Goal: Information Seeking & Learning: Check status

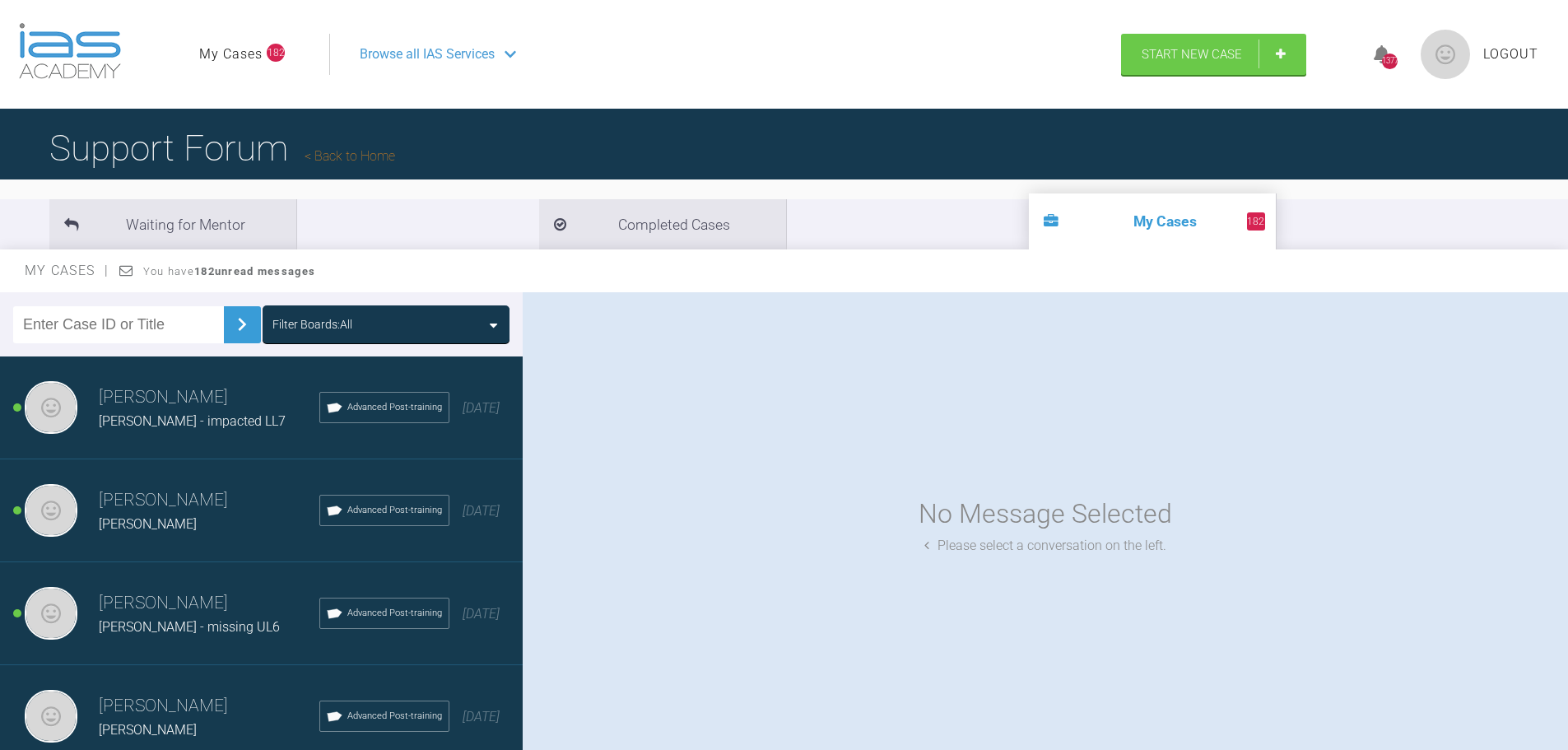
click at [107, 326] on input "text" at bounding box center [118, 325] width 211 height 37
click at [229, 319] on img at bounding box center [242, 324] width 27 height 27
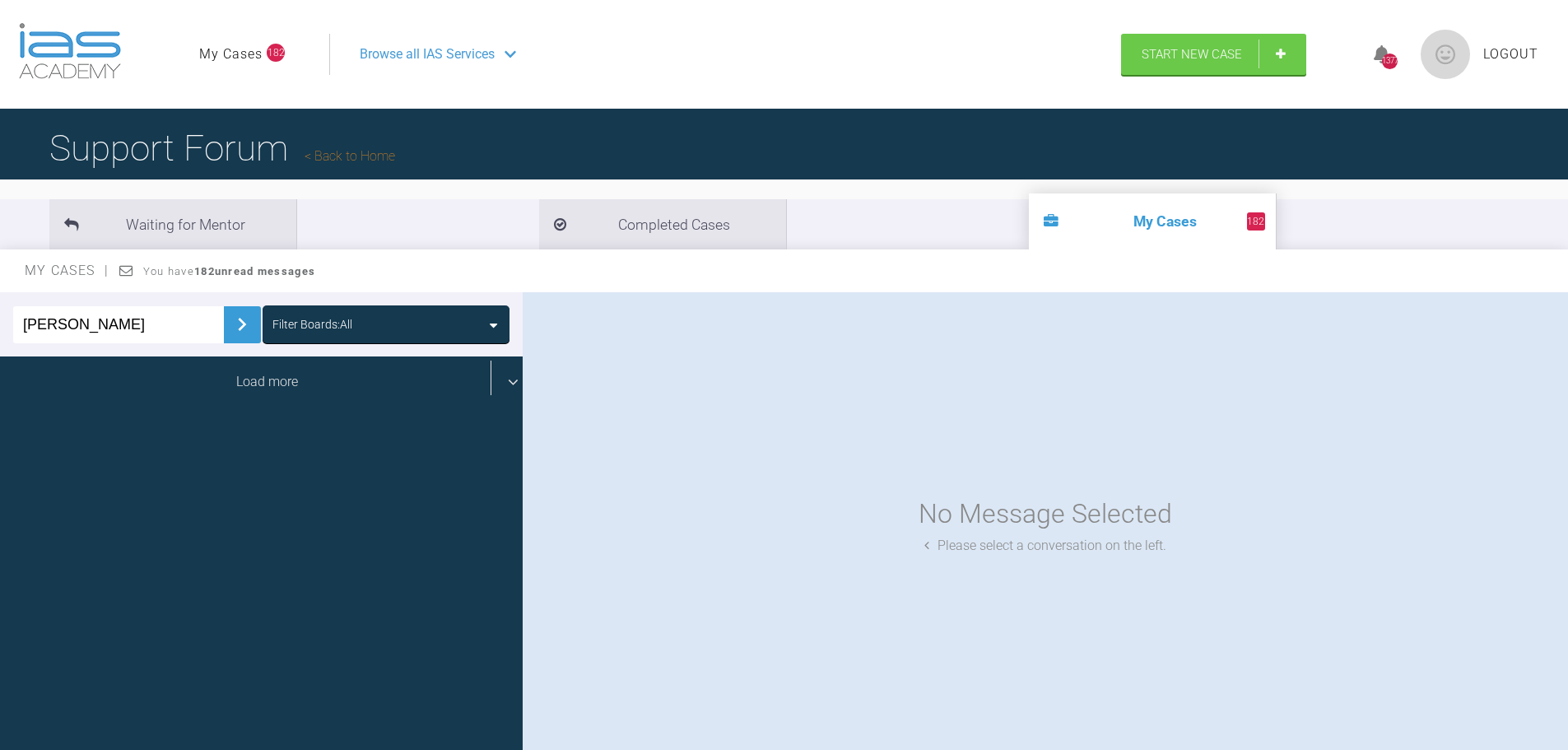
click at [216, 374] on div "Load more" at bounding box center [267, 381] width 535 height 51
drag, startPoint x: 267, startPoint y: 382, endPoint x: 223, endPoint y: 371, distance: 45.4
click at [266, 381] on div "Load more" at bounding box center [267, 381] width 535 height 51
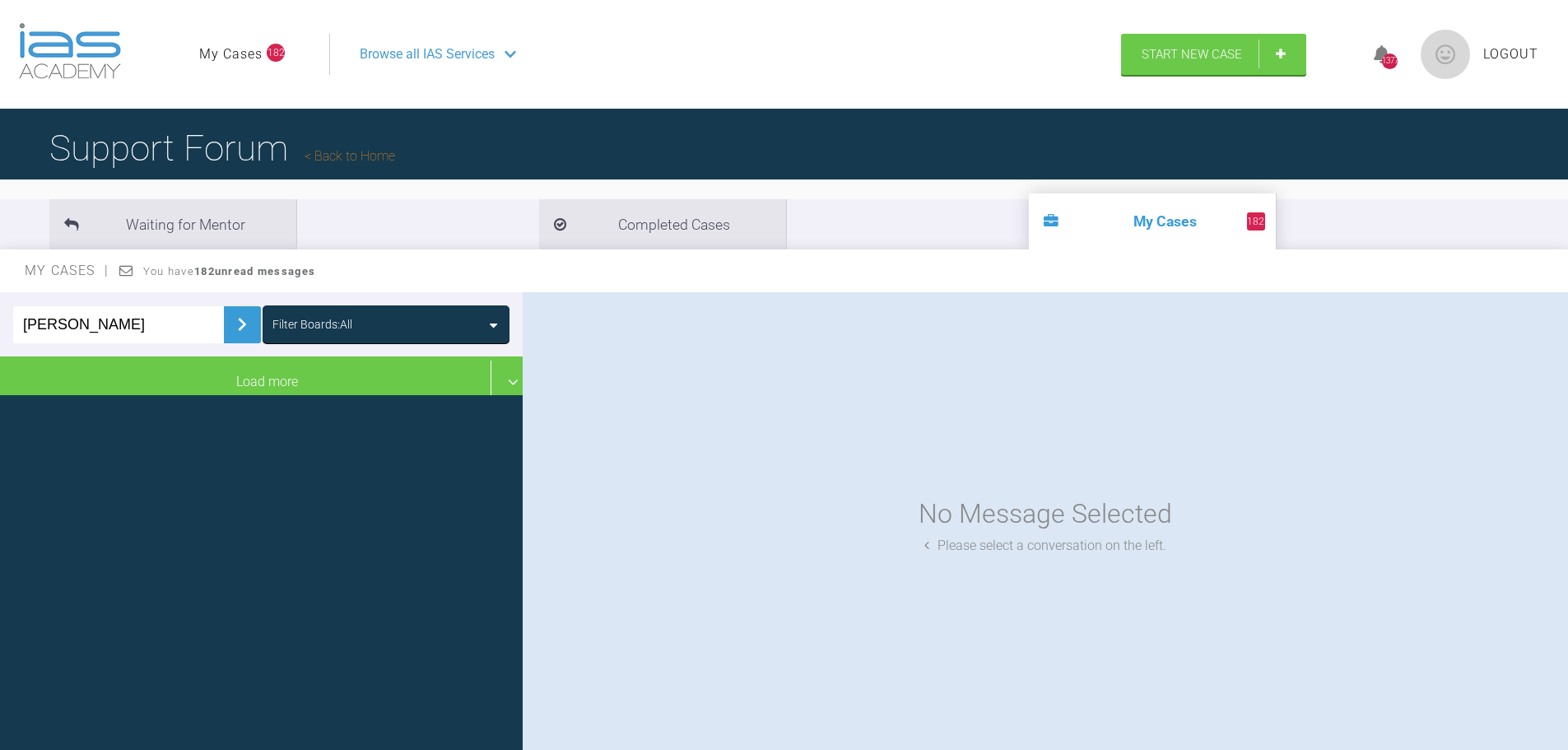
drag, startPoint x: 83, startPoint y: 320, endPoint x: 17, endPoint y: 304, distance: 67.9
click at [4, 309] on div "aliza Filter Boards: All" at bounding box center [261, 324] width 523 height 64
click at [229, 327] on img at bounding box center [242, 324] width 27 height 27
click at [391, 324] on div "Filter Boards: All" at bounding box center [386, 324] width 227 height 18
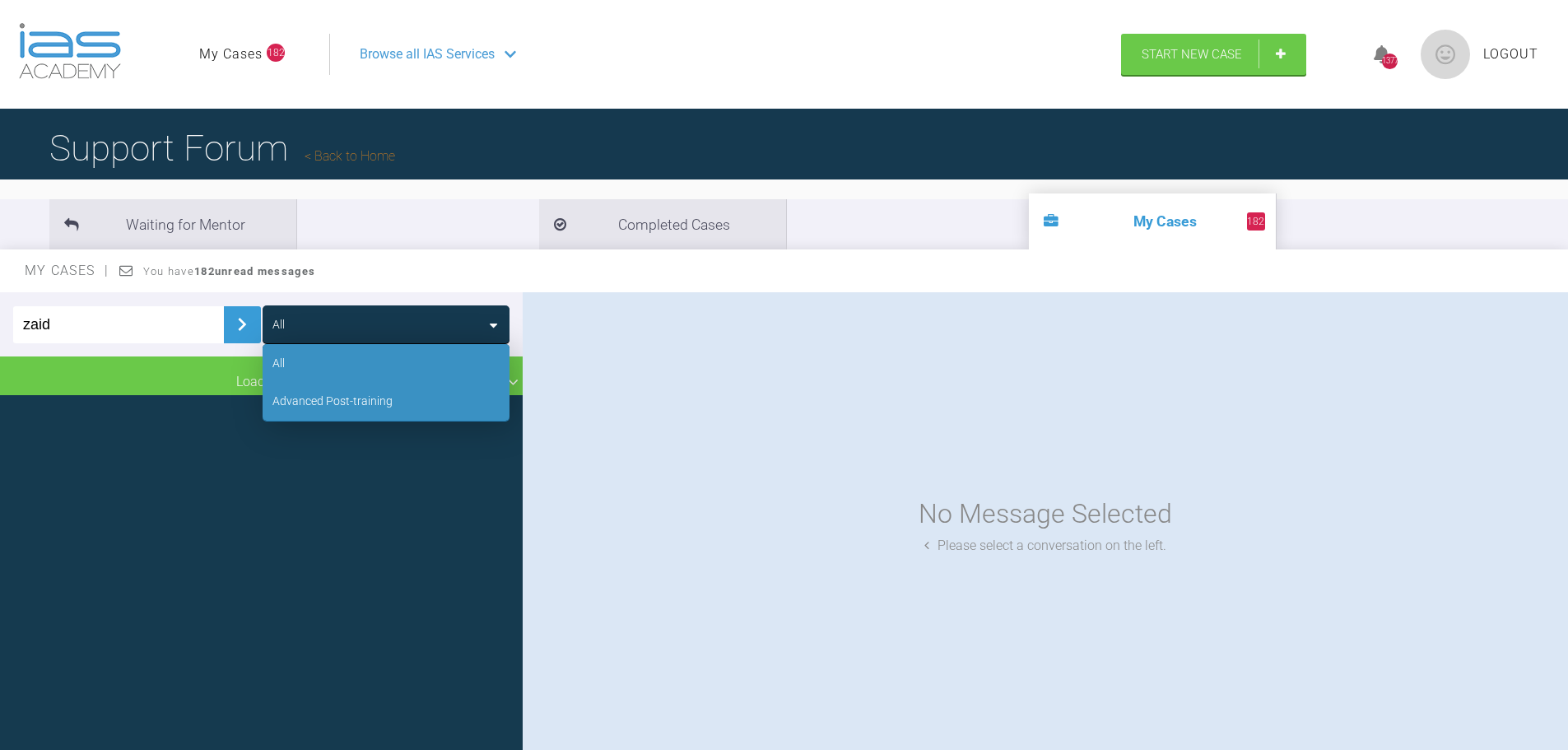
click at [342, 406] on div "Advanced Post-training" at bounding box center [332, 401] width 120 height 18
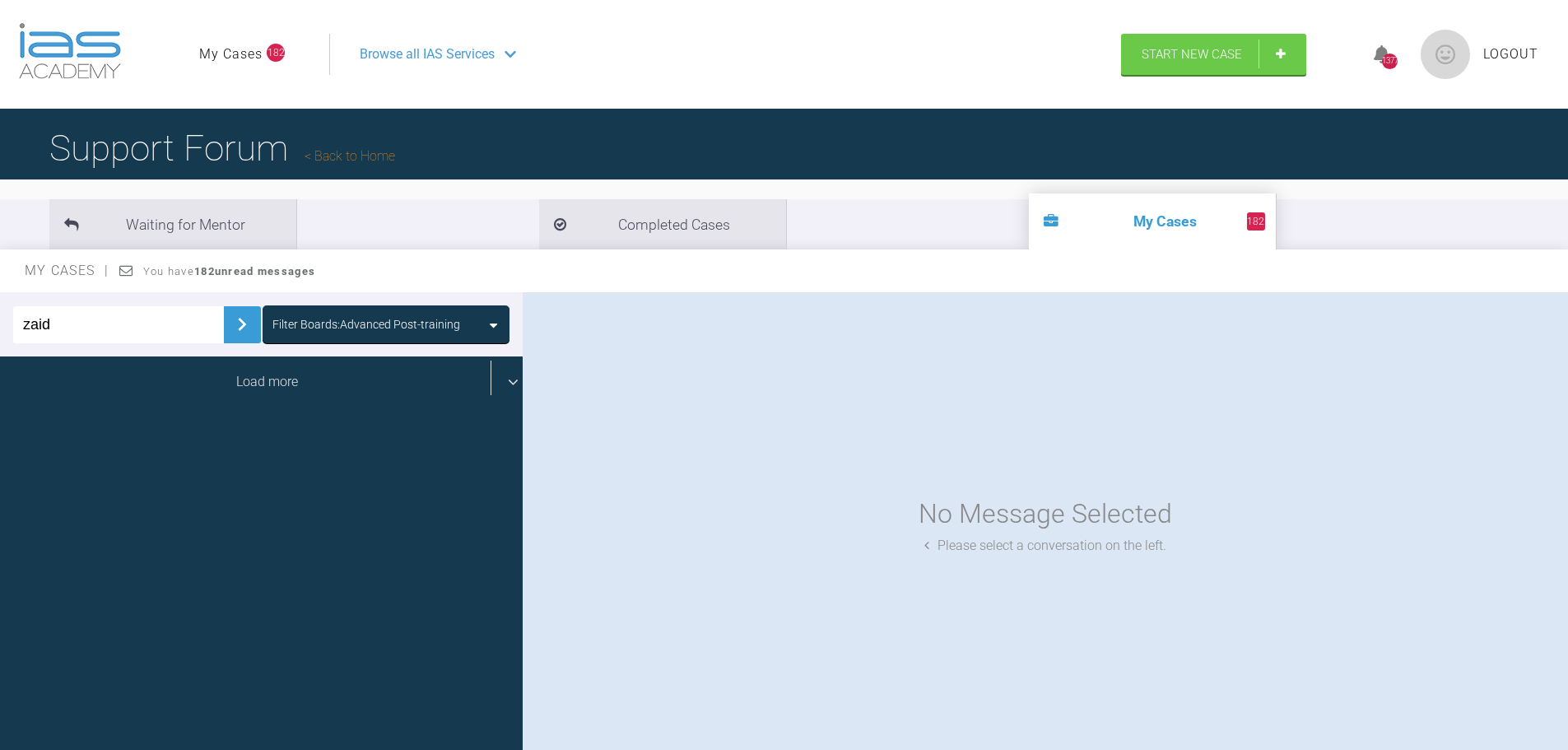
click at [280, 379] on div "Load more" at bounding box center [267, 381] width 535 height 51
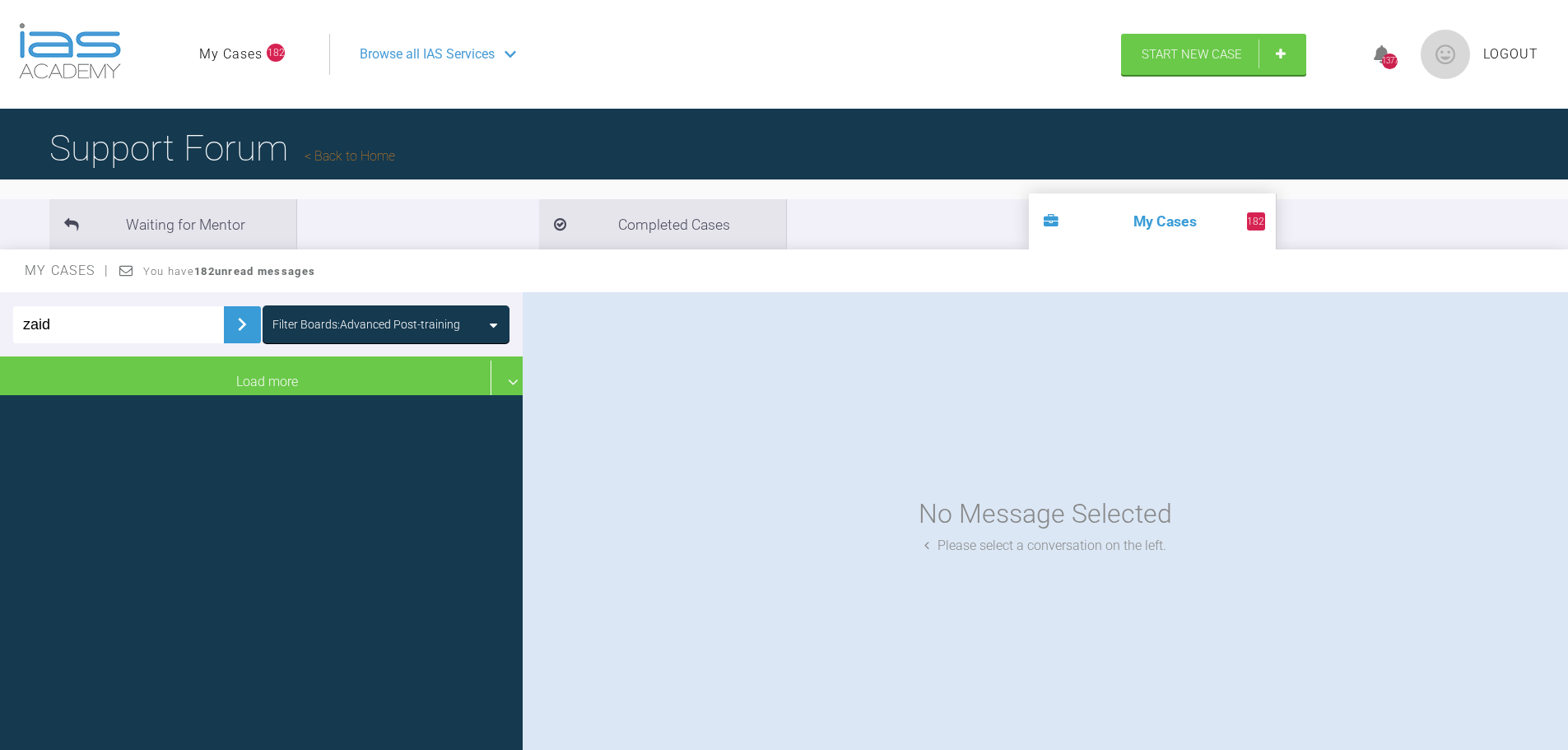
click at [20, 320] on input "zaid" at bounding box center [118, 325] width 211 height 37
click at [110, 320] on input "Aliza zaid" at bounding box center [118, 325] width 211 height 37
type input "Aliza zaidi"
click at [230, 330] on img at bounding box center [242, 324] width 27 height 27
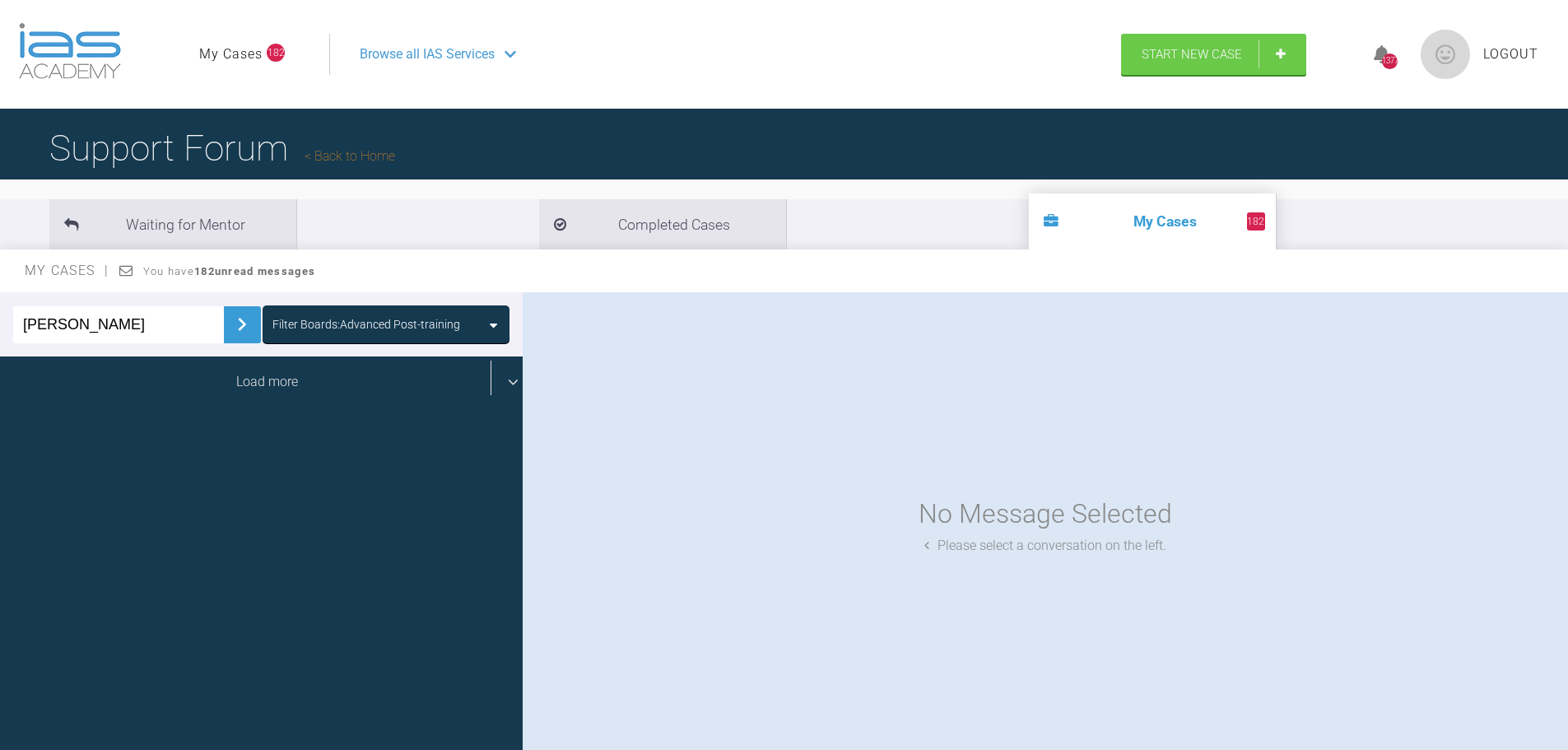
click at [392, 391] on div "Load more" at bounding box center [267, 381] width 535 height 51
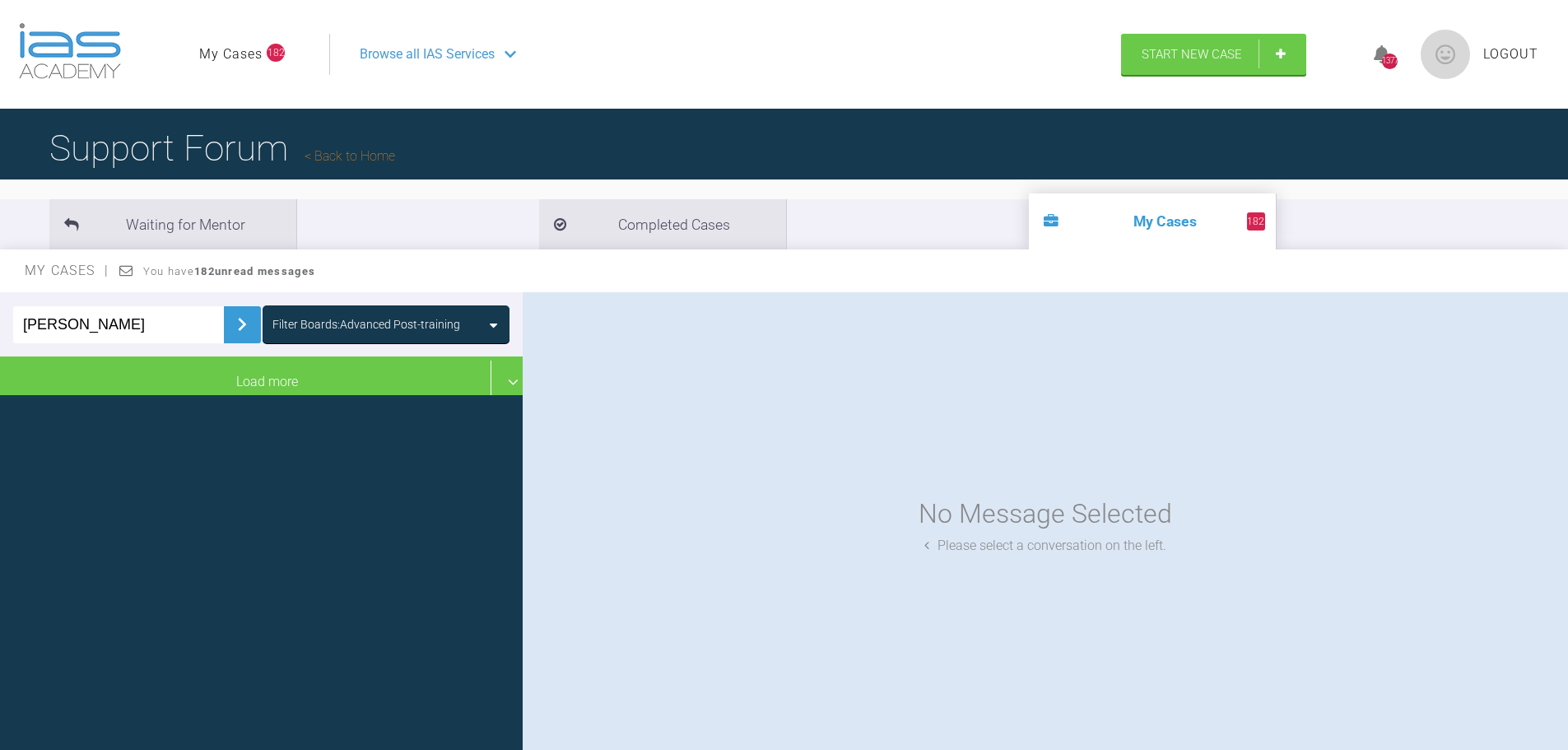
click at [229, 329] on img at bounding box center [242, 324] width 27 height 27
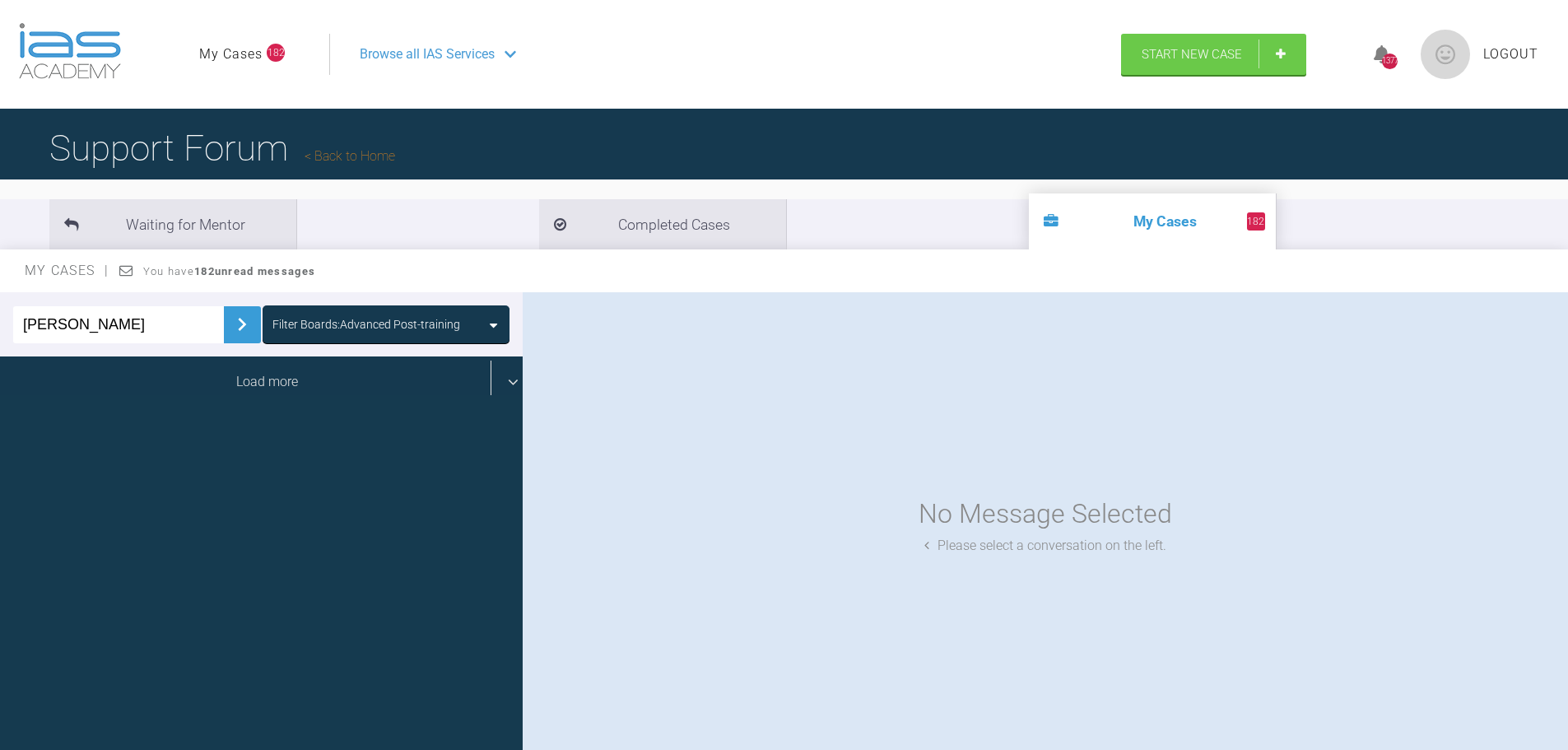
click at [496, 380] on div "Load more" at bounding box center [267, 381] width 535 height 51
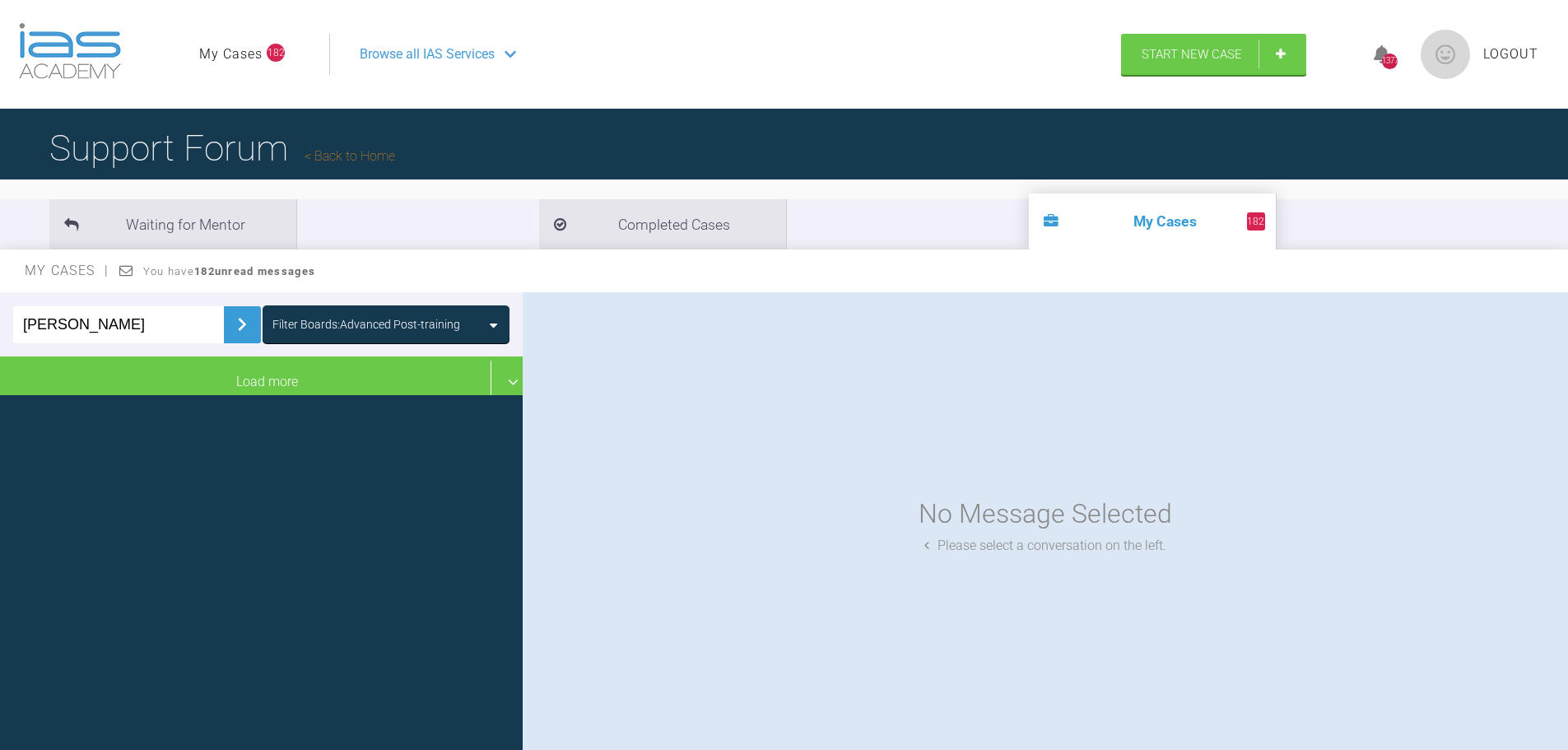
click at [1029, 226] on li "182 My Cases" at bounding box center [1152, 221] width 247 height 56
click at [241, 51] on link "My Cases" at bounding box center [231, 54] width 63 height 21
click at [224, 52] on link "My Cases" at bounding box center [231, 54] width 63 height 21
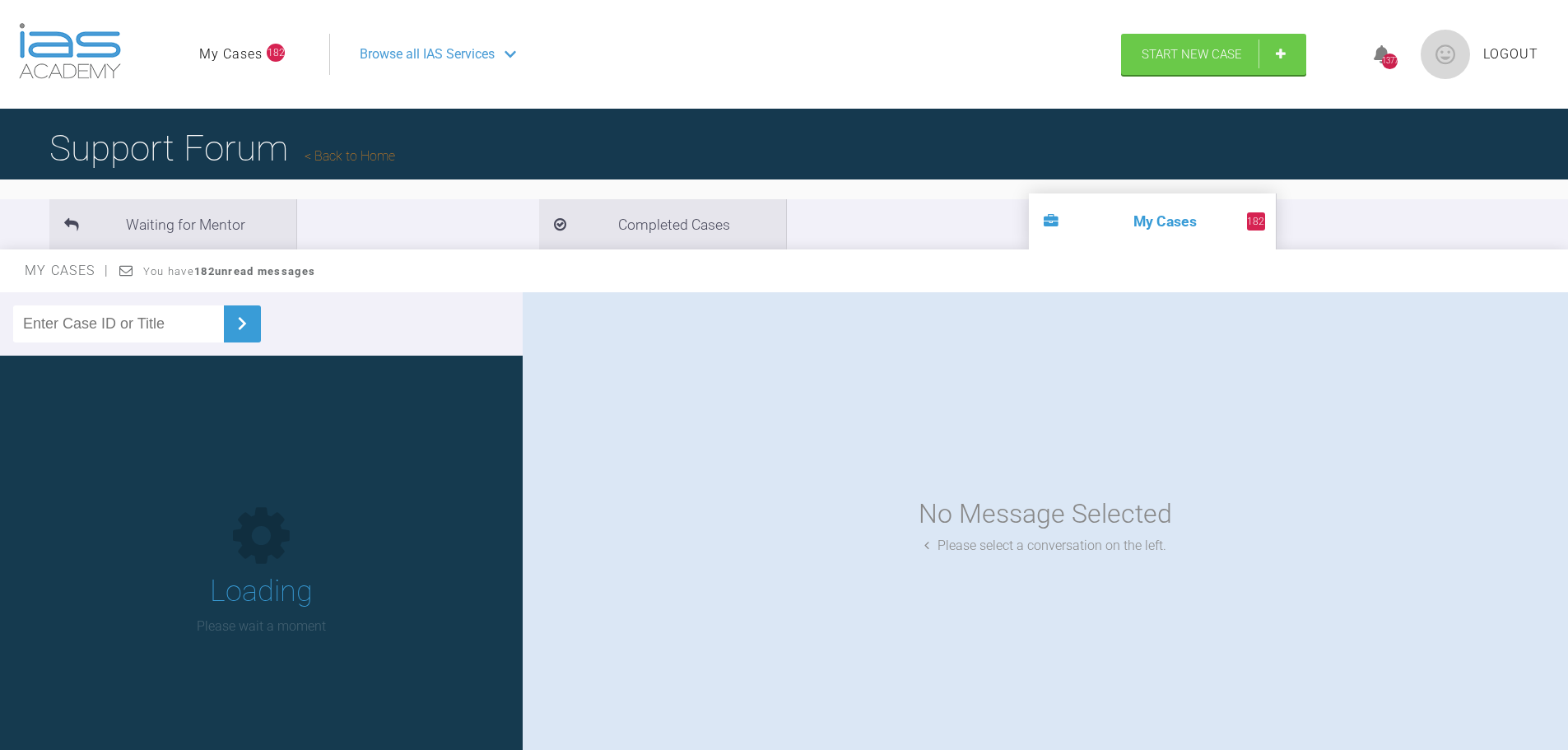
click at [245, 53] on link "My Cases" at bounding box center [231, 54] width 63 height 21
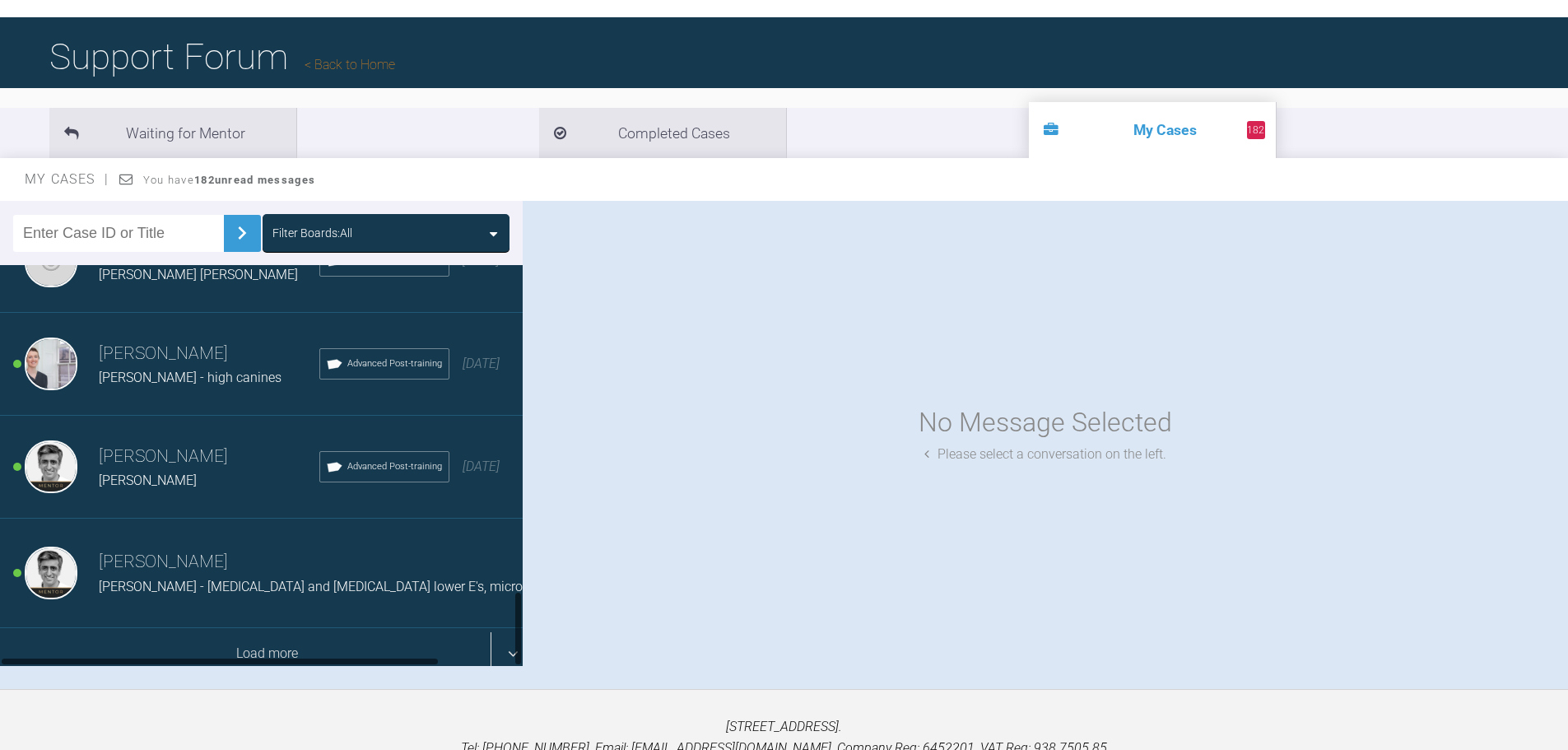
scroll to position [171, 0]
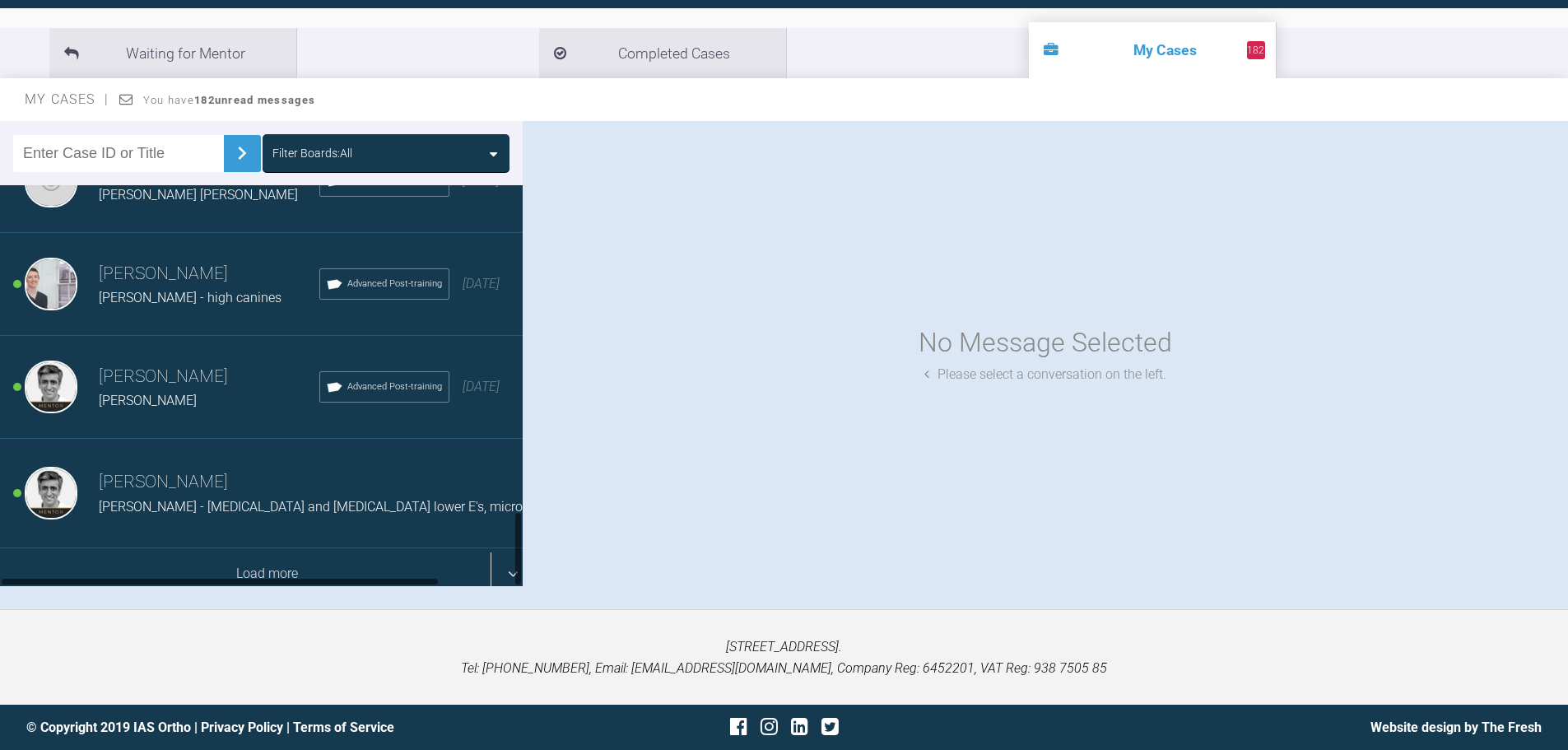
click at [504, 558] on div "Load more" at bounding box center [267, 573] width 535 height 51
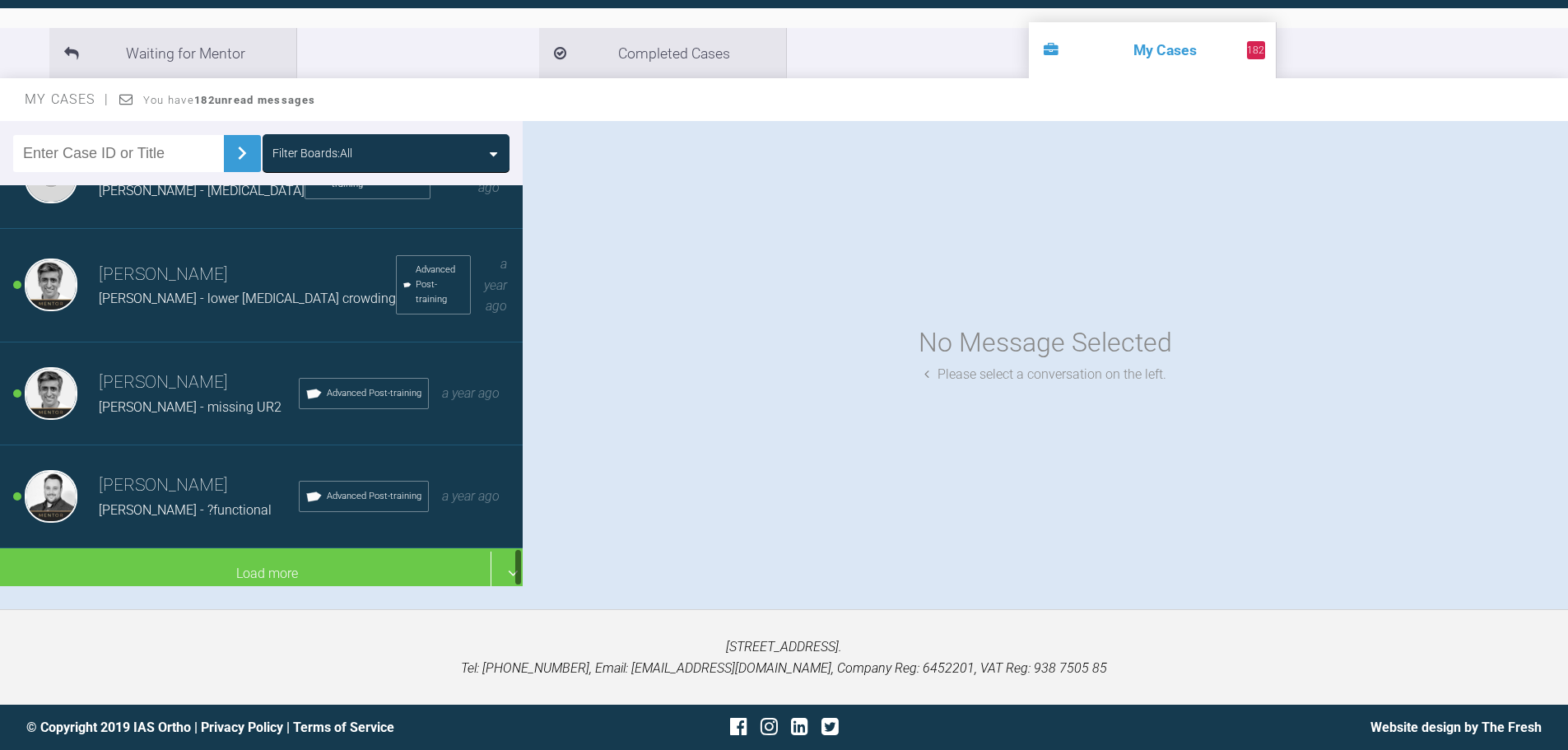
scroll to position [3786, 0]
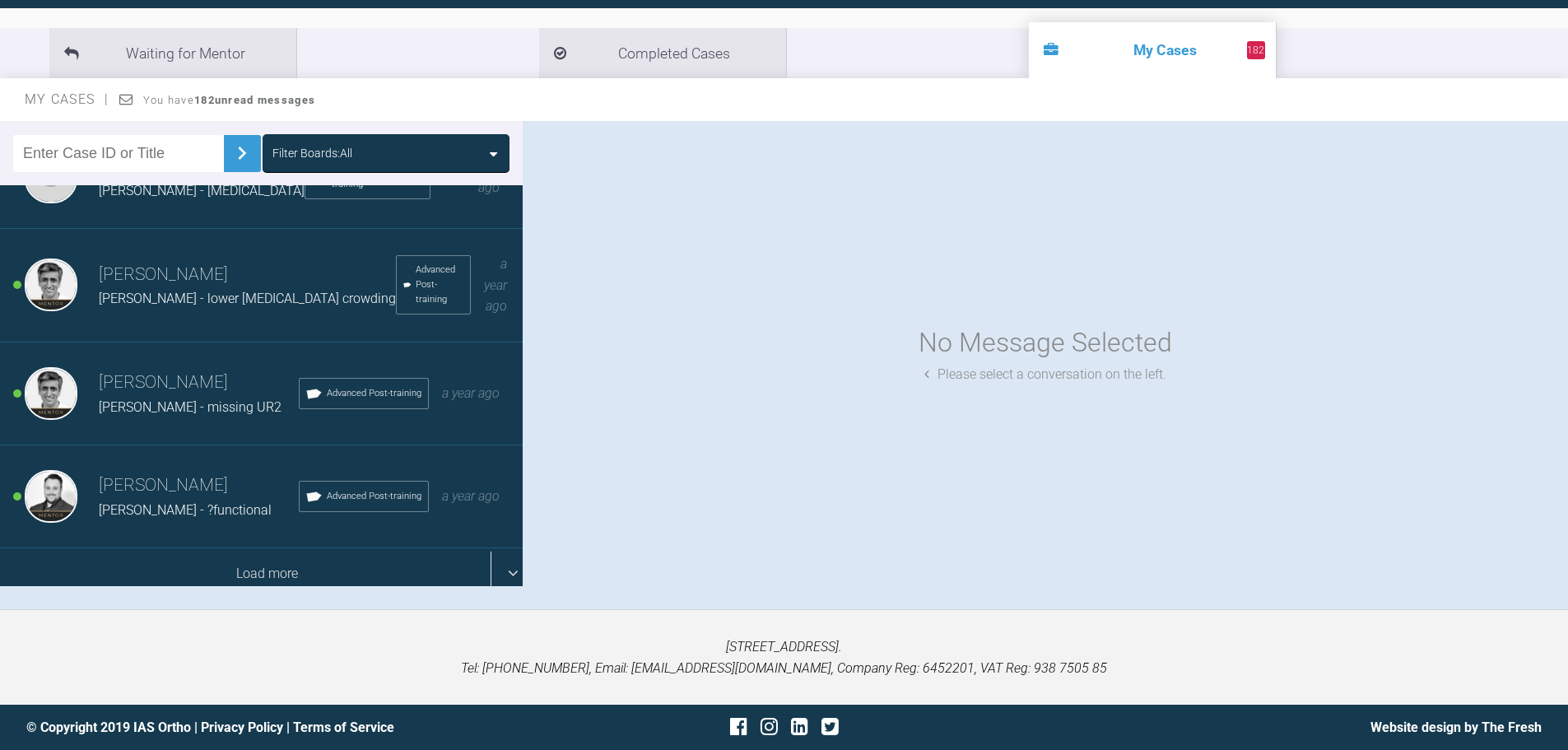
click at [497, 556] on div "Load more" at bounding box center [267, 573] width 535 height 51
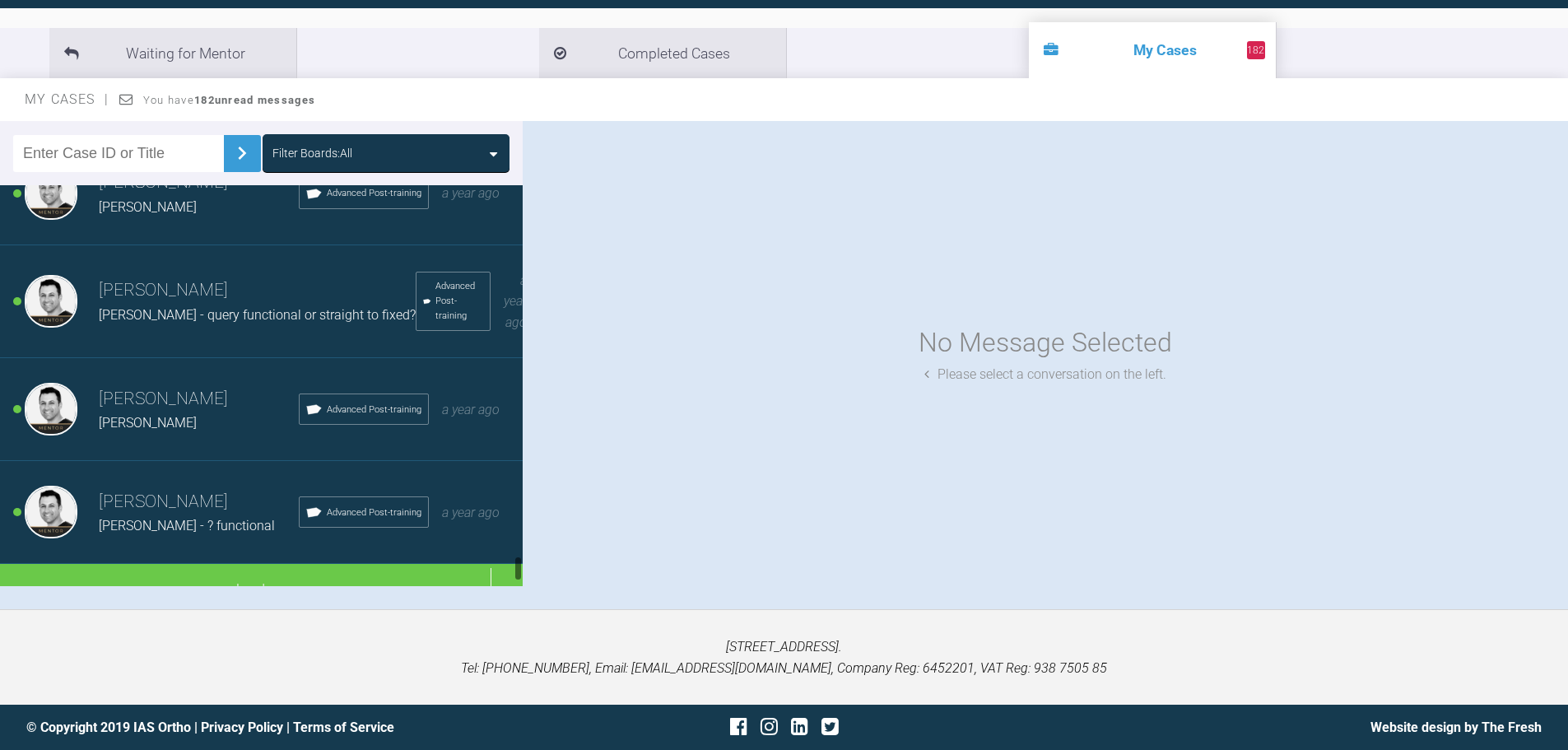
scroll to position [5844, 0]
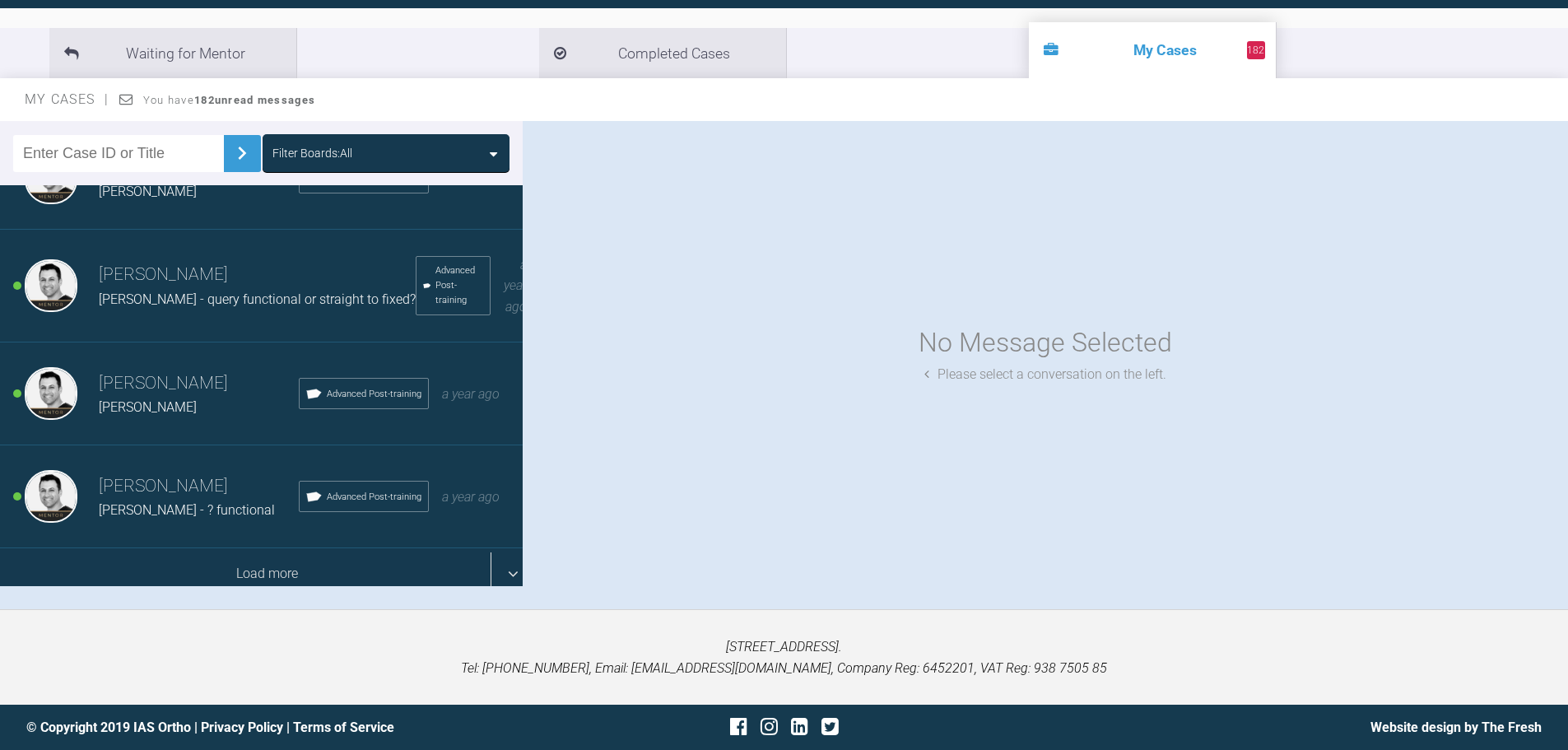
click at [504, 564] on div "Load more" at bounding box center [267, 573] width 535 height 51
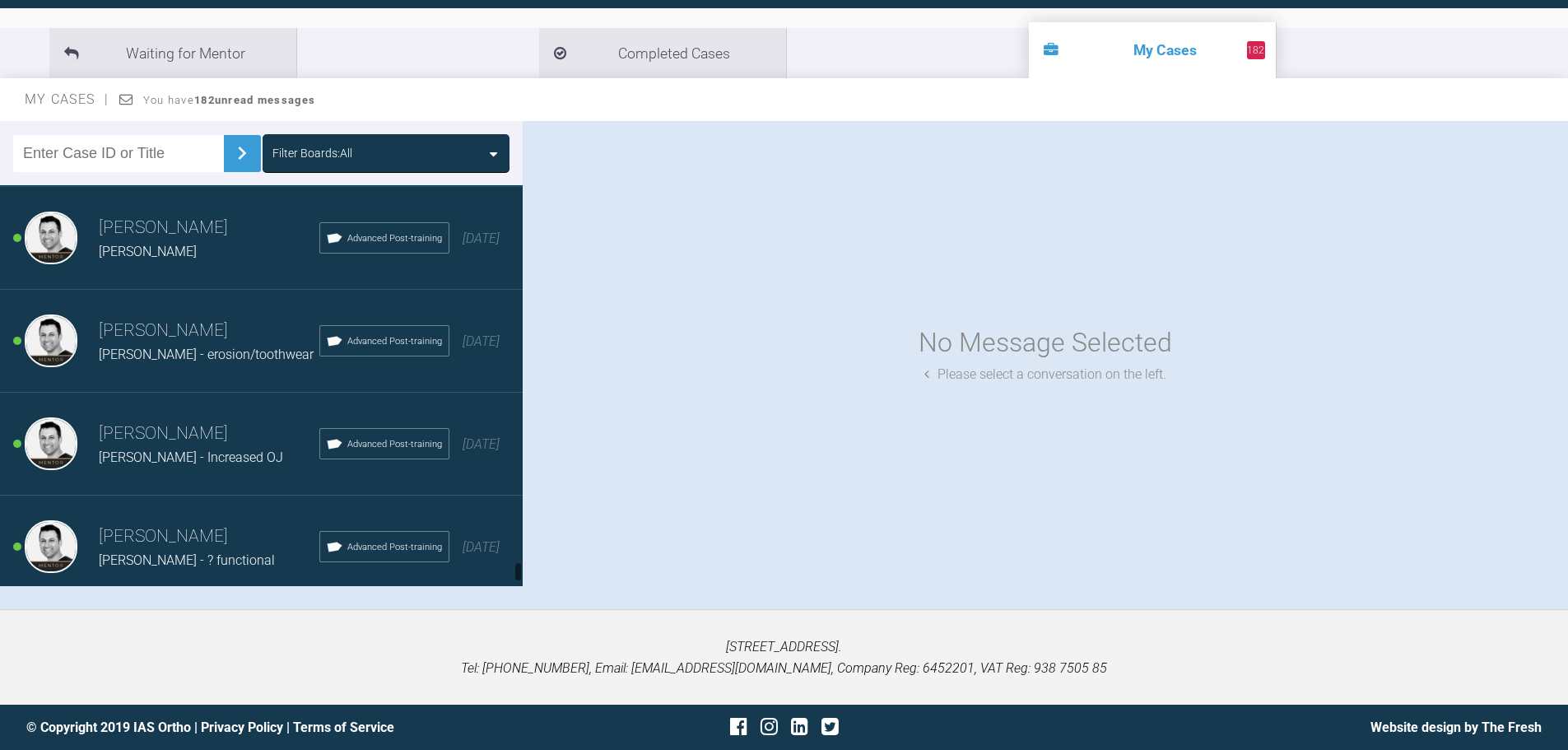
scroll to position [7912, 0]
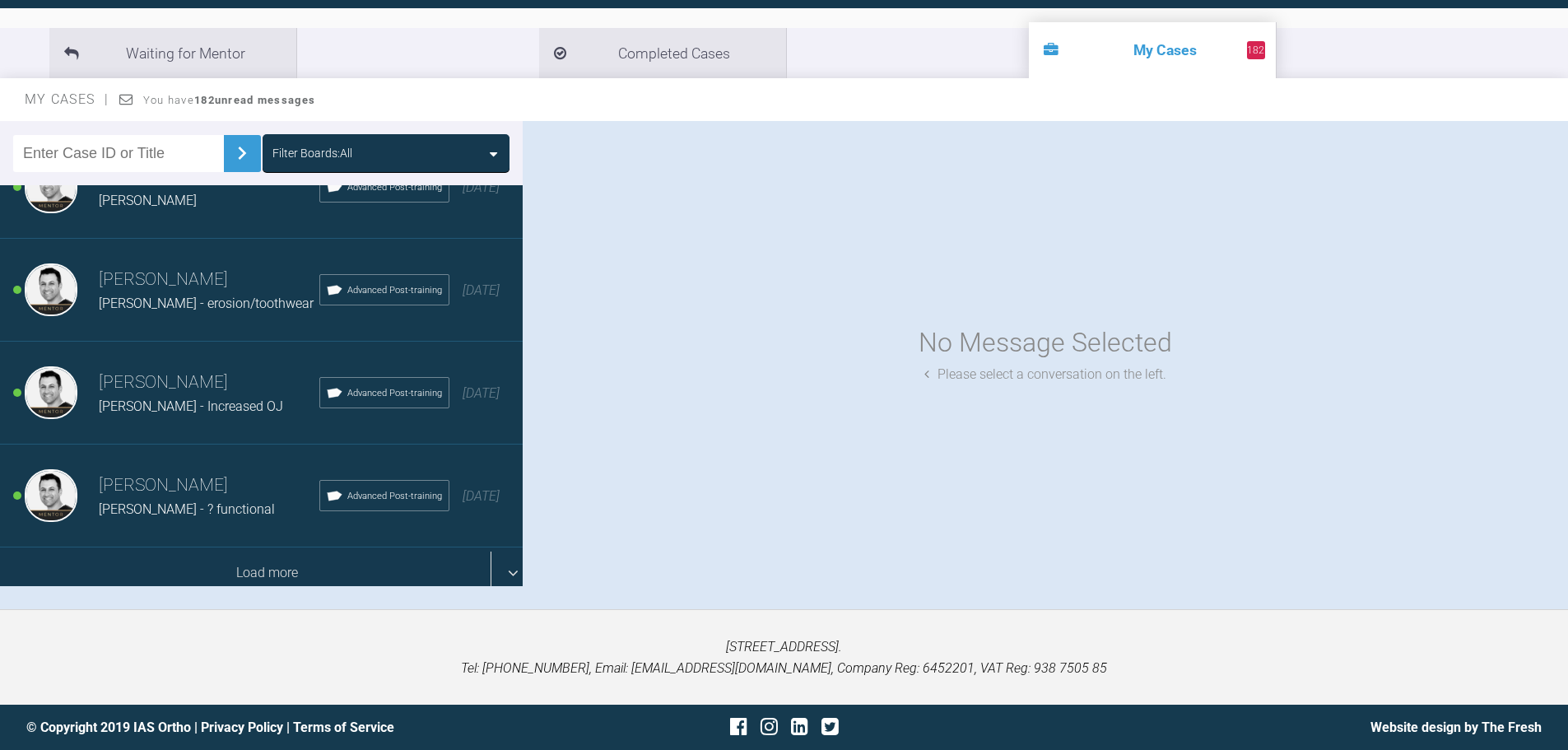
click at [504, 557] on div "Load more" at bounding box center [267, 572] width 535 height 51
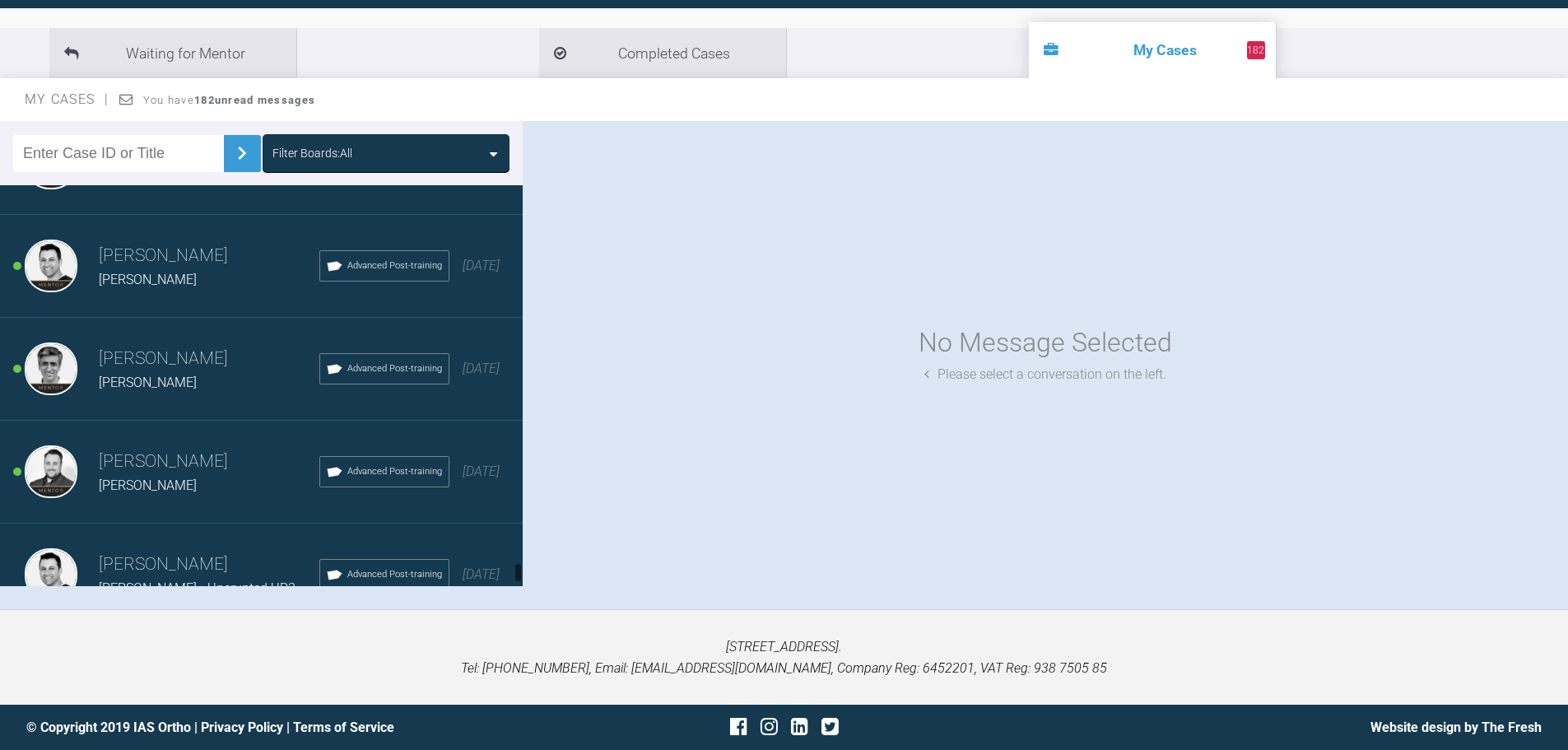
scroll to position [9970, 0]
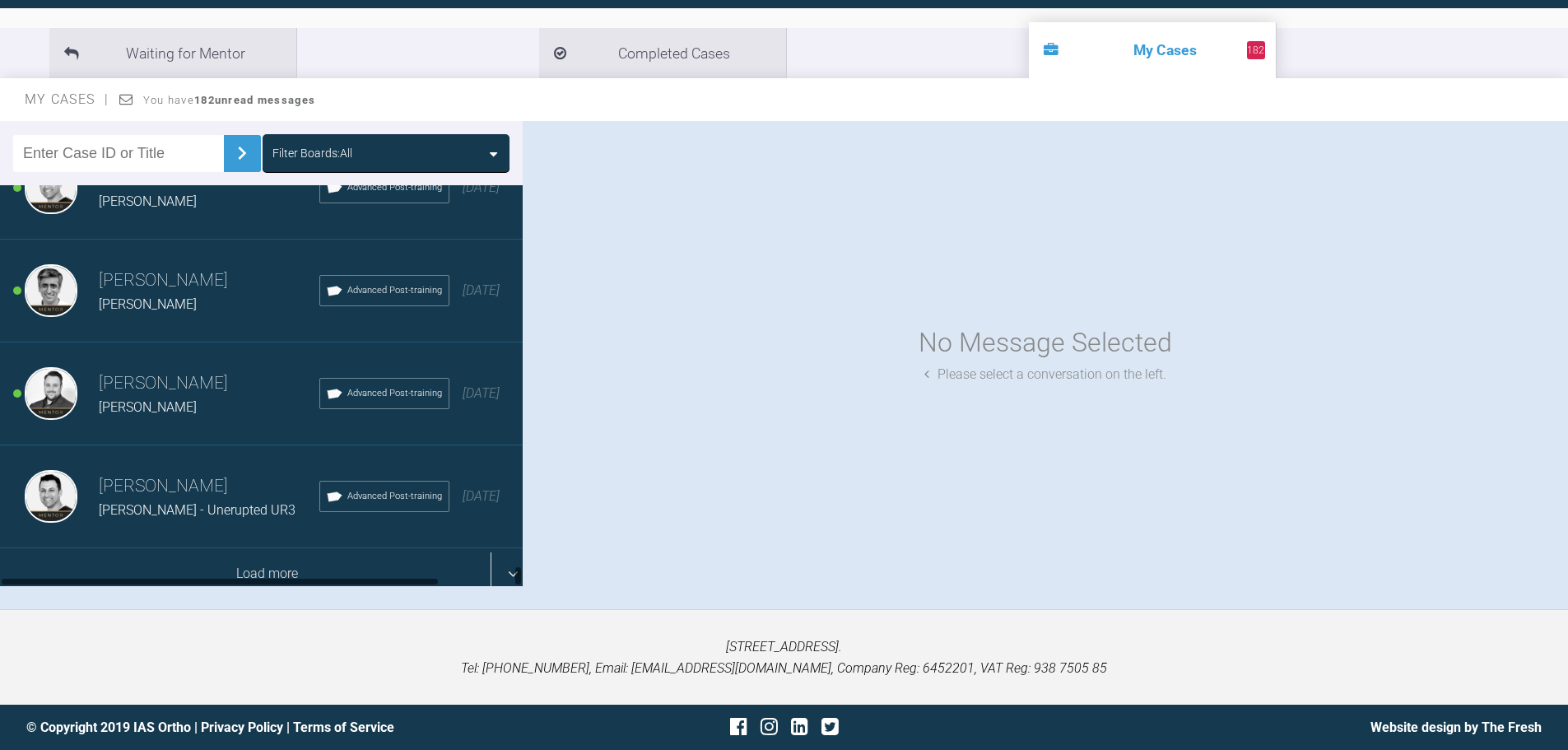
click at [493, 555] on div "Load more" at bounding box center [267, 573] width 535 height 51
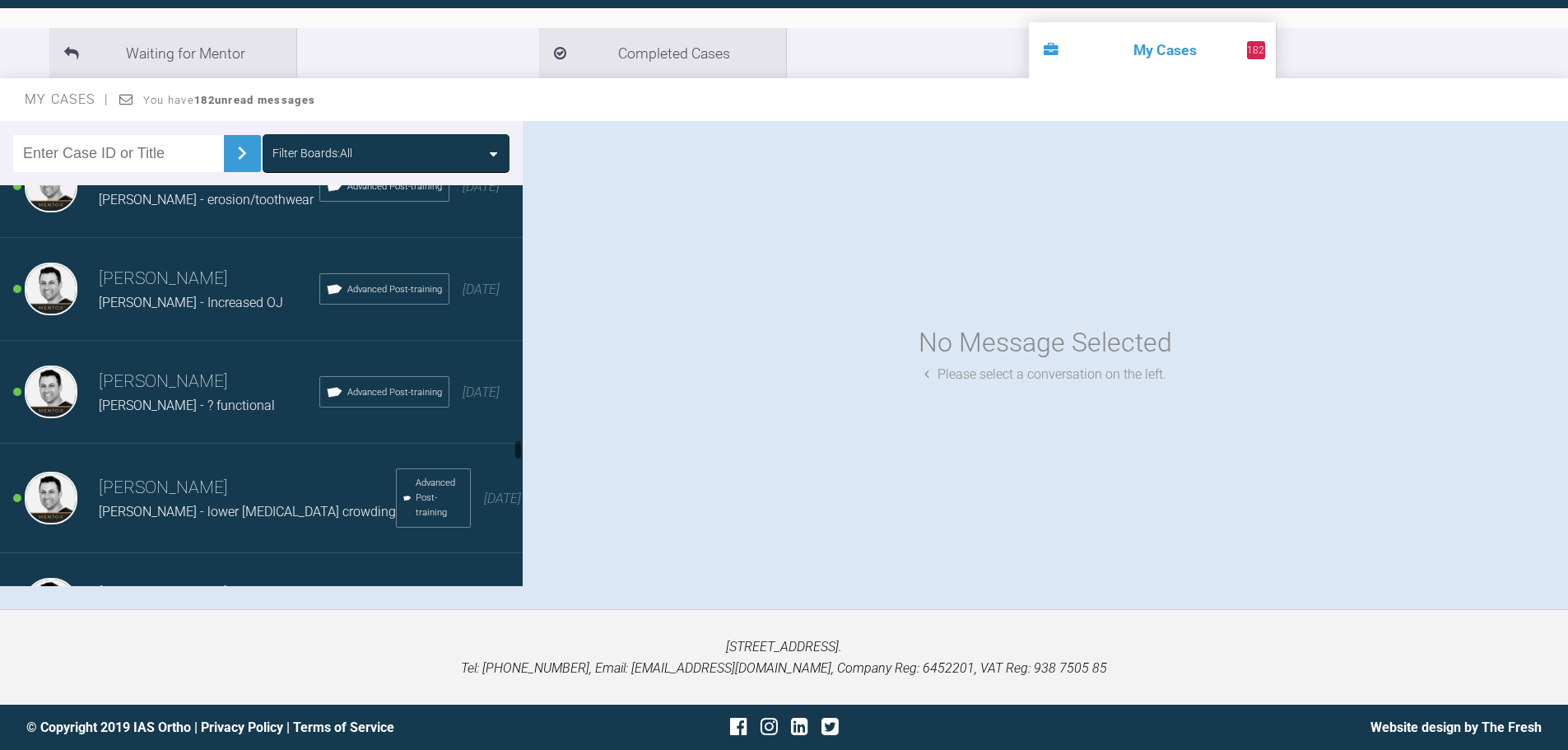
scroll to position [7758, 0]
